Goal: Task Accomplishment & Management: Use online tool/utility

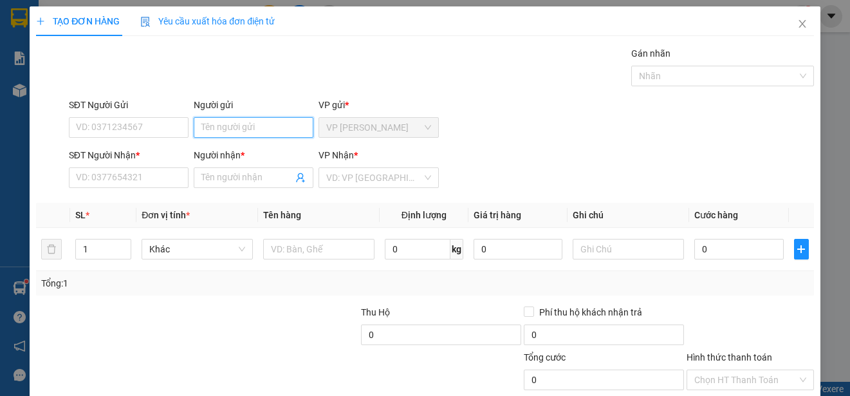
click at [264, 128] on input "Người gửi" at bounding box center [254, 127] width 120 height 21
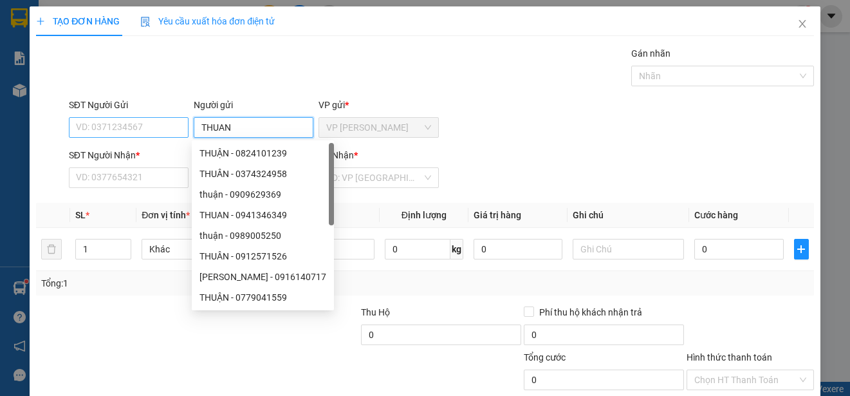
type input "THUAN"
click at [176, 130] on input "SĐT Người Gửi" at bounding box center [129, 127] width 120 height 21
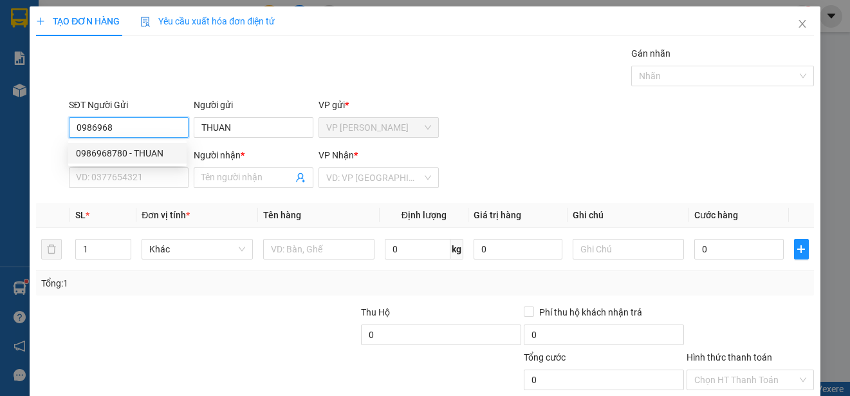
click at [165, 152] on div "0986968780 - THUAN" at bounding box center [127, 153] width 103 height 14
type input "0986968780"
type input "0373438930"
type input "TUAN"
type input "30.000"
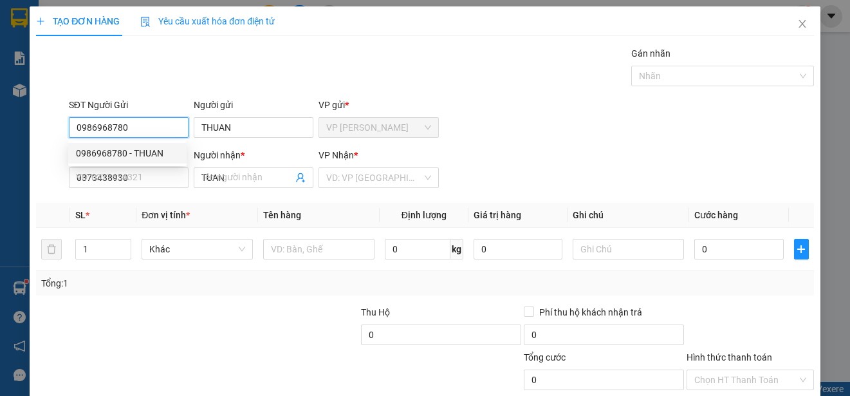
type input "30.000"
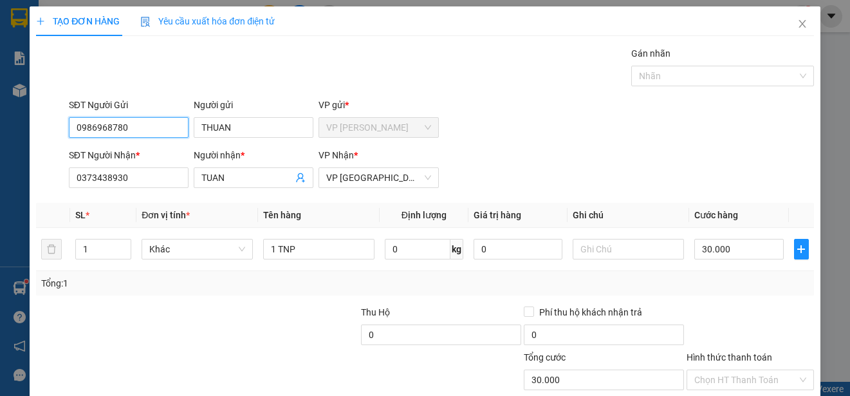
scroll to position [80, 0]
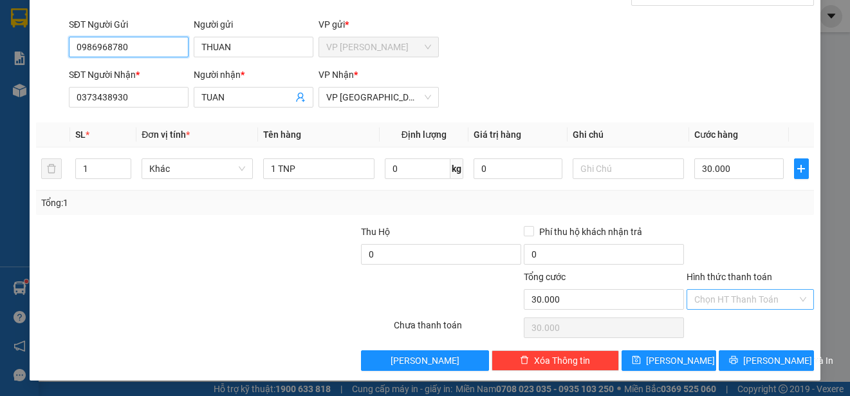
type input "0986968780"
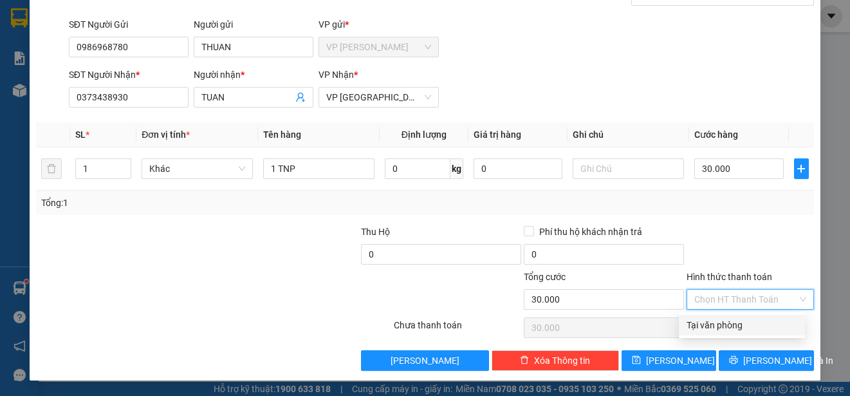
click at [767, 298] on input "Hình thức thanh toán" at bounding box center [745, 299] width 103 height 19
click at [750, 320] on div "Tại văn phòng" at bounding box center [741, 325] width 111 height 14
type input "0"
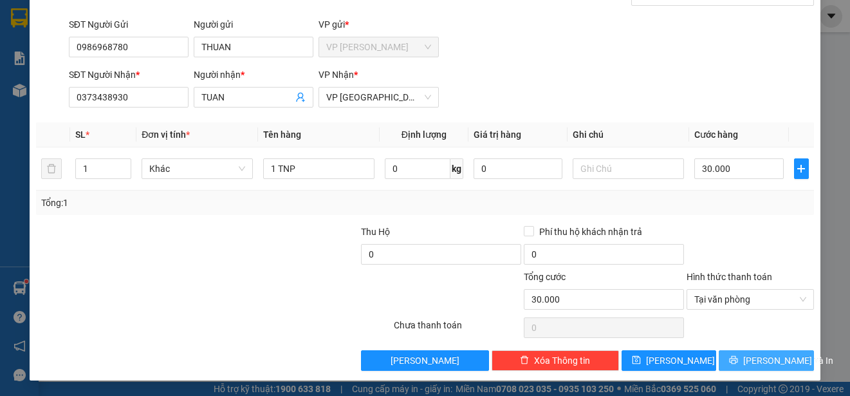
click at [760, 360] on span "[PERSON_NAME] và In" at bounding box center [788, 360] width 90 height 14
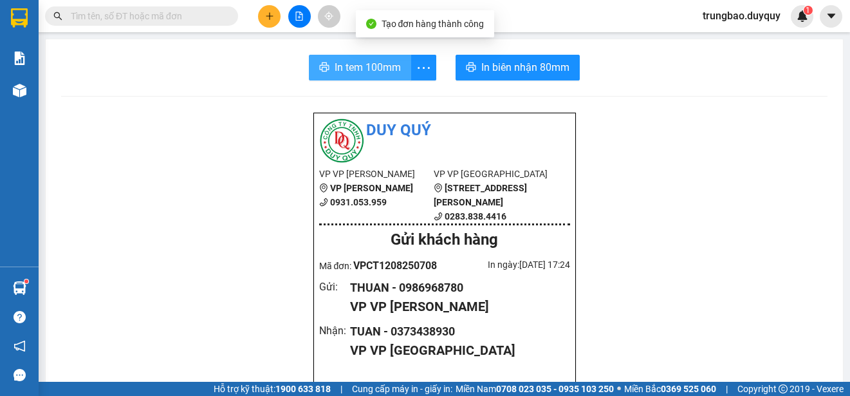
click at [367, 69] on span "In tem 100mm" at bounding box center [368, 67] width 66 height 16
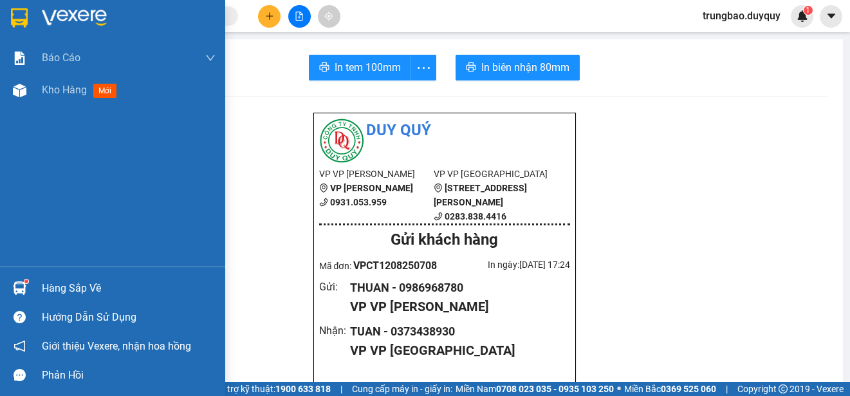
click at [24, 16] on img at bounding box center [19, 17] width 17 height 19
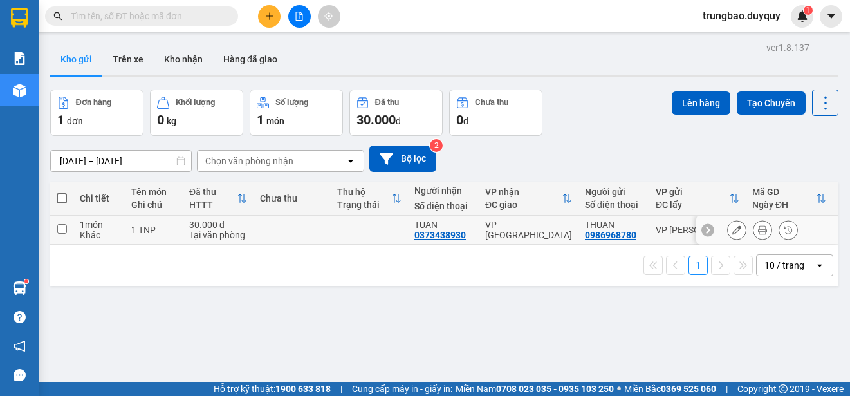
click at [64, 230] on input "checkbox" at bounding box center [62, 229] width 10 height 10
checkbox input "true"
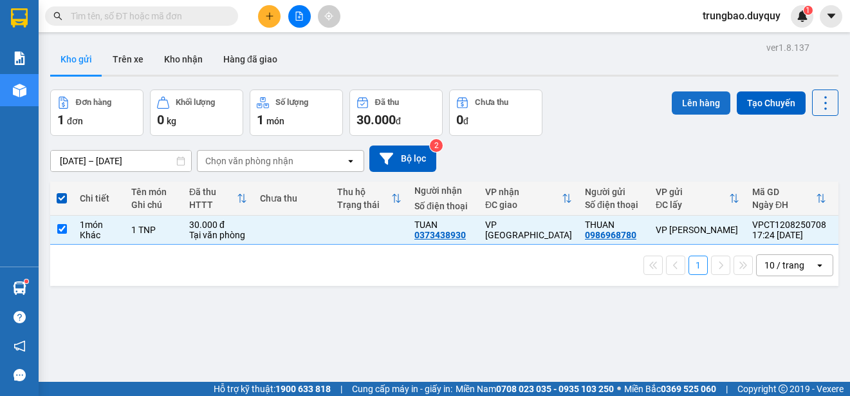
click at [699, 105] on button "Lên hàng" at bounding box center [701, 102] width 59 height 23
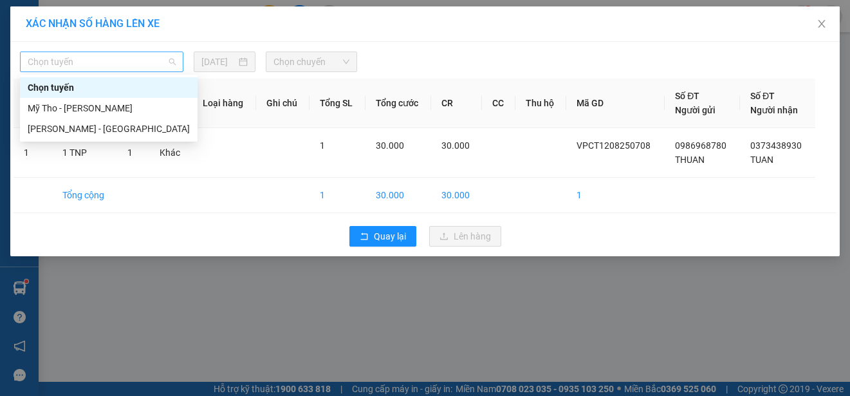
click at [142, 62] on span "Chọn tuyến" at bounding box center [102, 61] width 148 height 19
click at [140, 106] on div "Mỹ Tho - [PERSON_NAME]" at bounding box center [109, 108] width 162 height 14
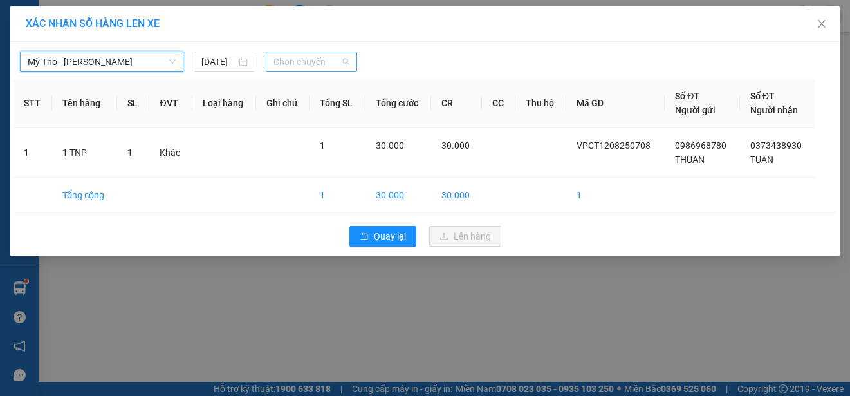
click at [300, 59] on span "Chọn chuyến" at bounding box center [310, 61] width 75 height 19
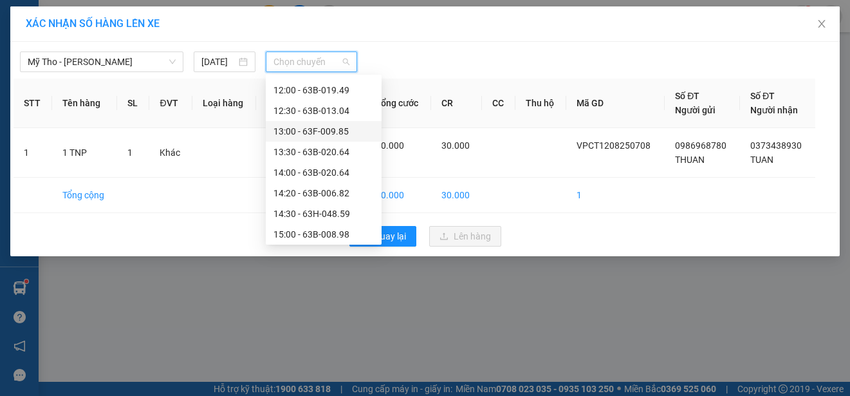
scroll to position [638, 0]
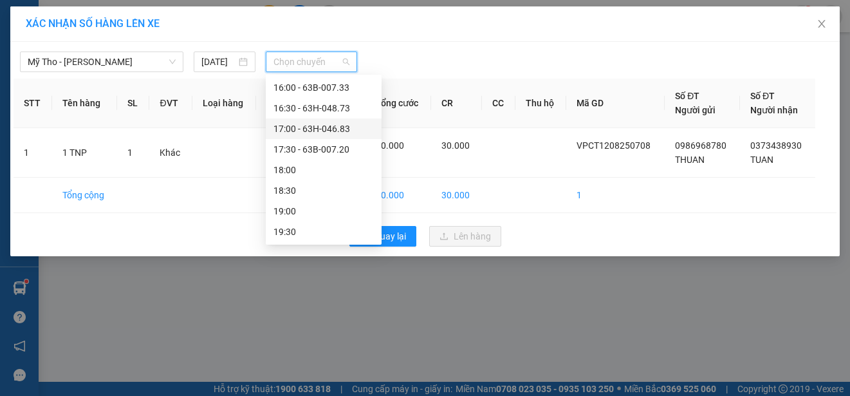
click at [344, 127] on div "17:00 - 63H-046.83" at bounding box center [323, 129] width 100 height 14
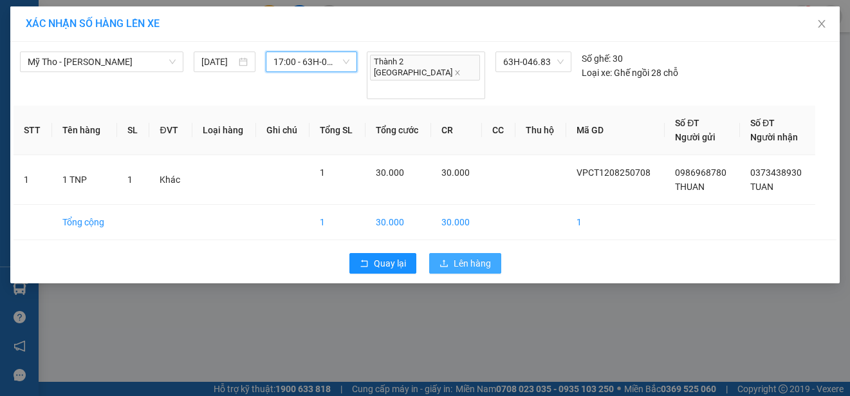
click at [488, 256] on span "Lên hàng" at bounding box center [472, 263] width 37 height 14
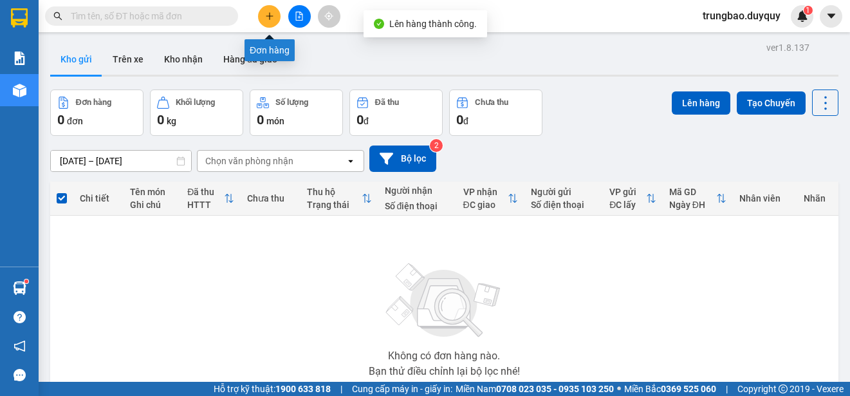
click at [268, 14] on icon "plus" at bounding box center [269, 16] width 9 height 9
